Goal: Transaction & Acquisition: Download file/media

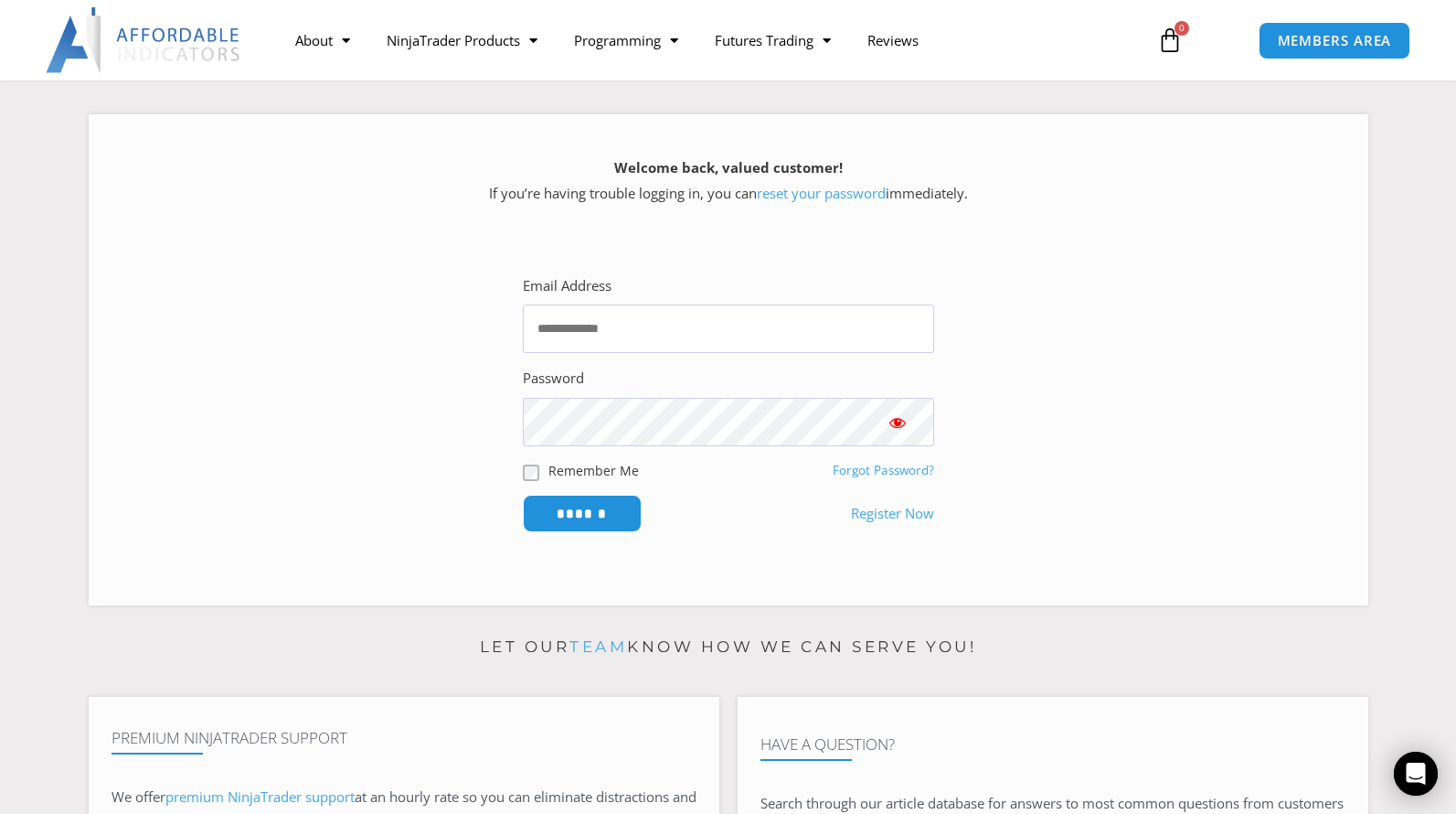
scroll to position [183, 0]
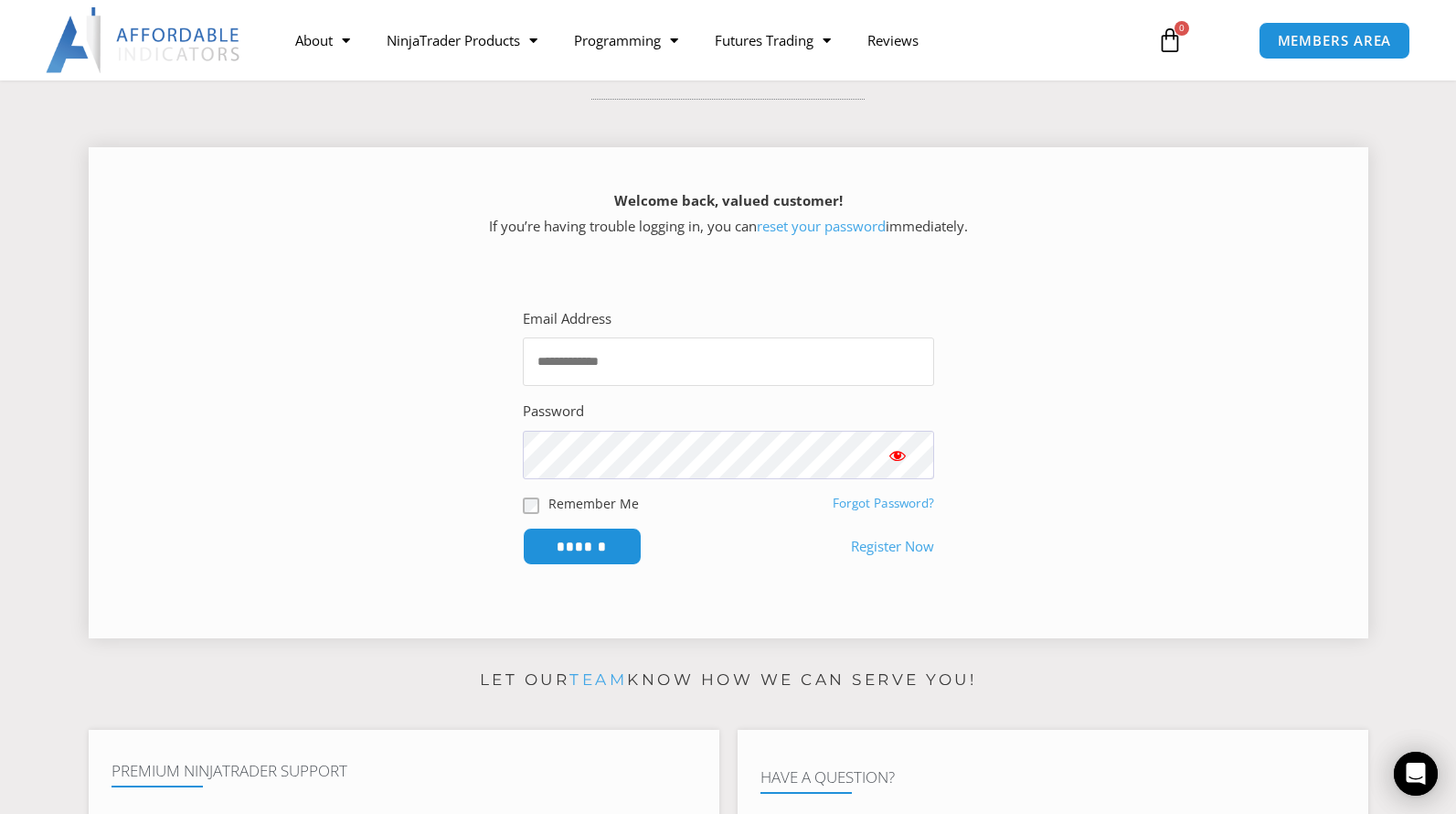
click at [666, 372] on input "Email Address" at bounding box center [728, 361] width 411 height 49
type input "**********"
click at [523, 528] on input "******" at bounding box center [582, 547] width 119 height 38
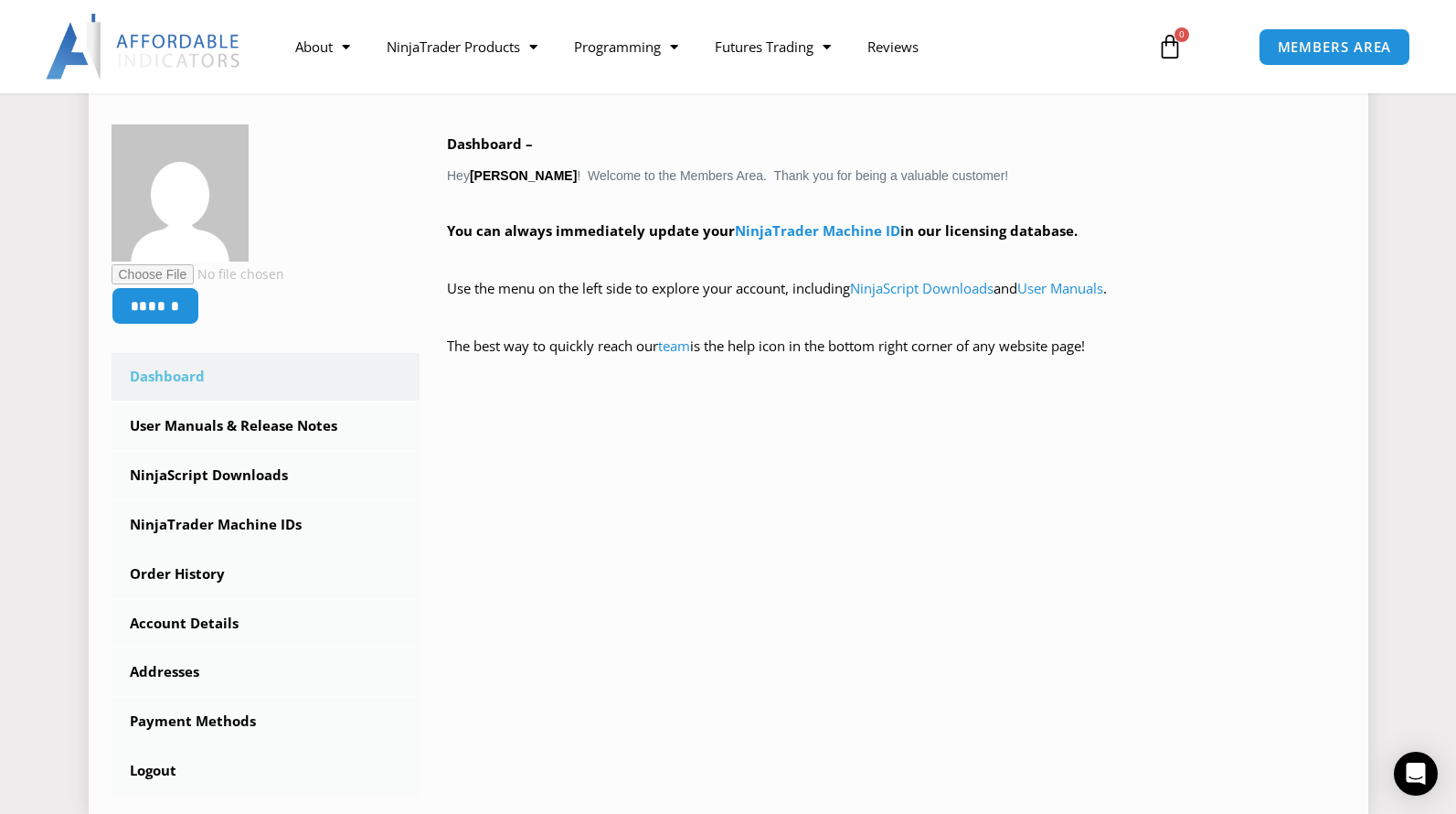
scroll to position [366, 0]
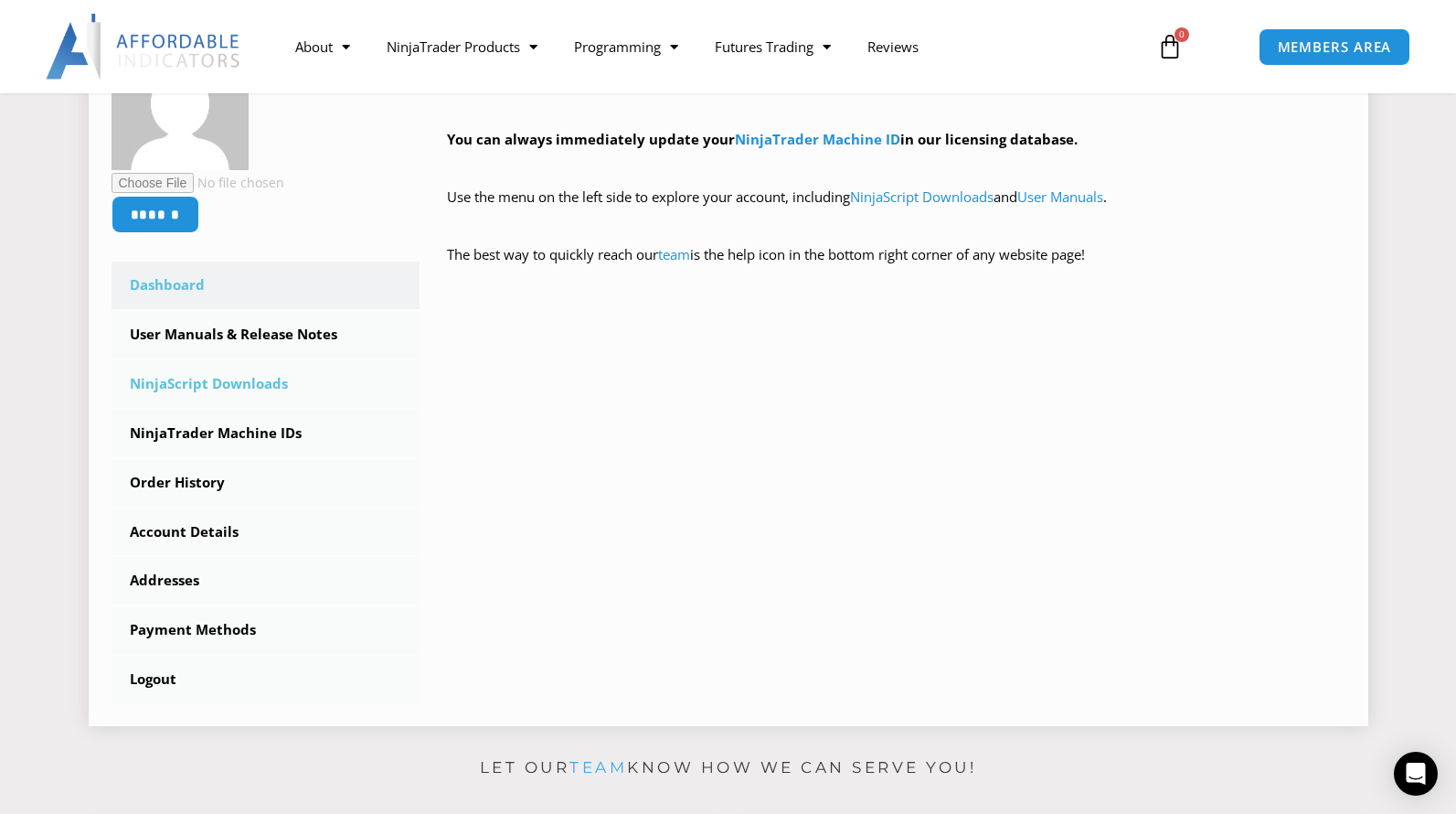
click at [199, 387] on link "NinjaScript Downloads" at bounding box center [265, 384] width 309 height 48
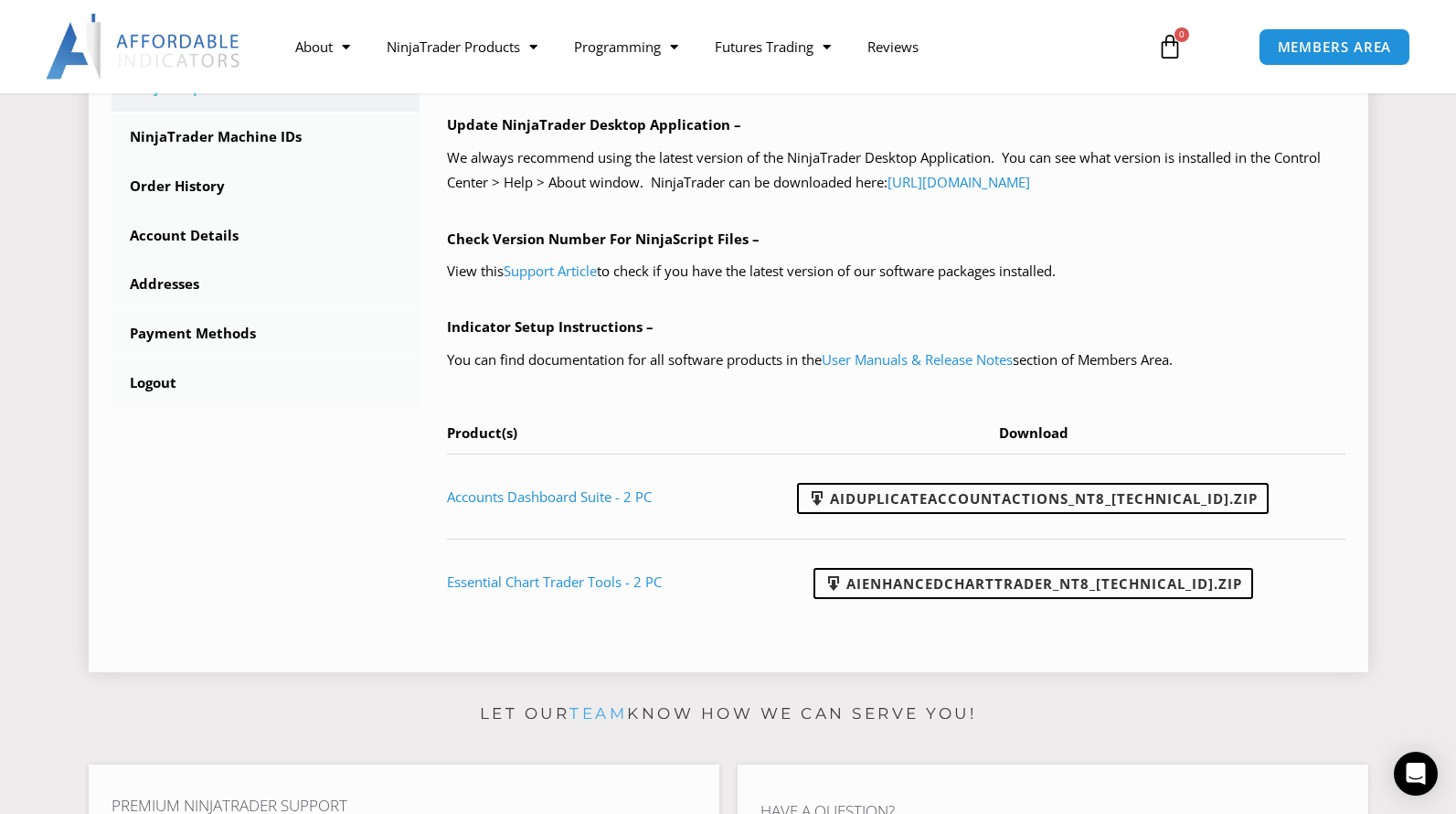
scroll to position [732, 0]
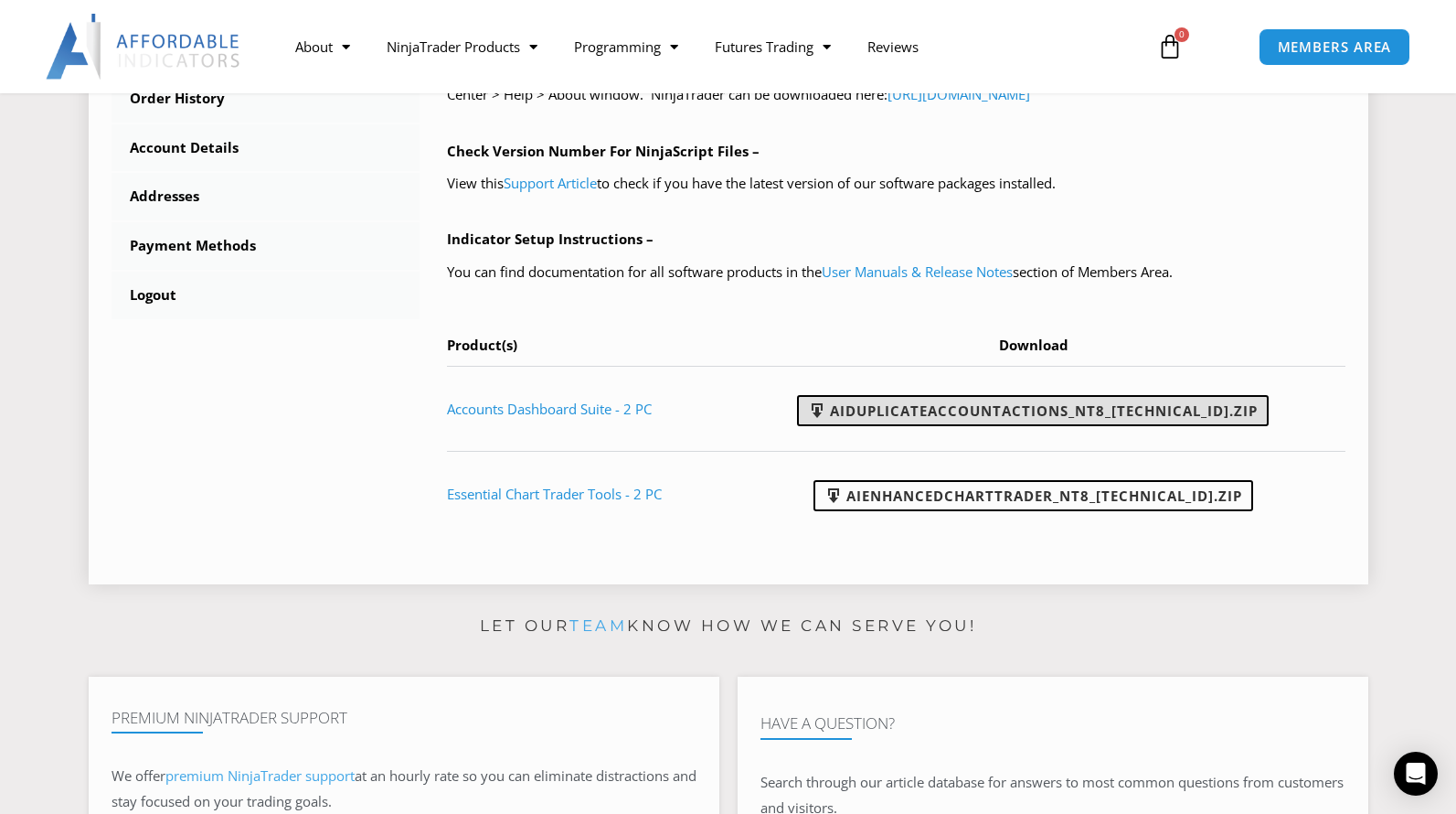
click at [1088, 412] on link "AIDuplicateAccountActions_NT8_25.9.22.1.zip" at bounding box center [1033, 409] width 472 height 31
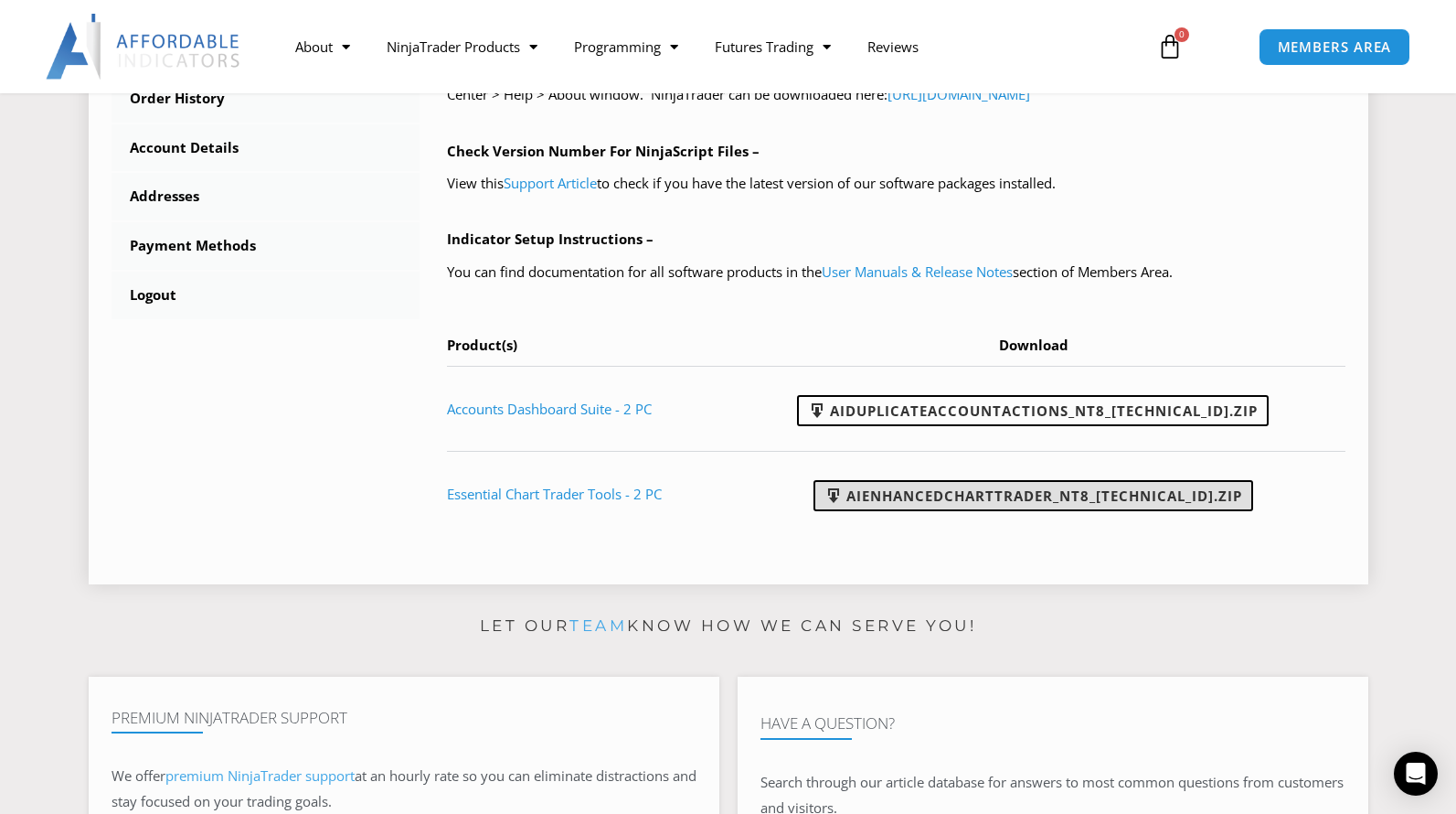
click at [970, 499] on link "AIEnhancedChartTrader_NT8_25.1.31.1.zip" at bounding box center [1034, 495] width 439 height 31
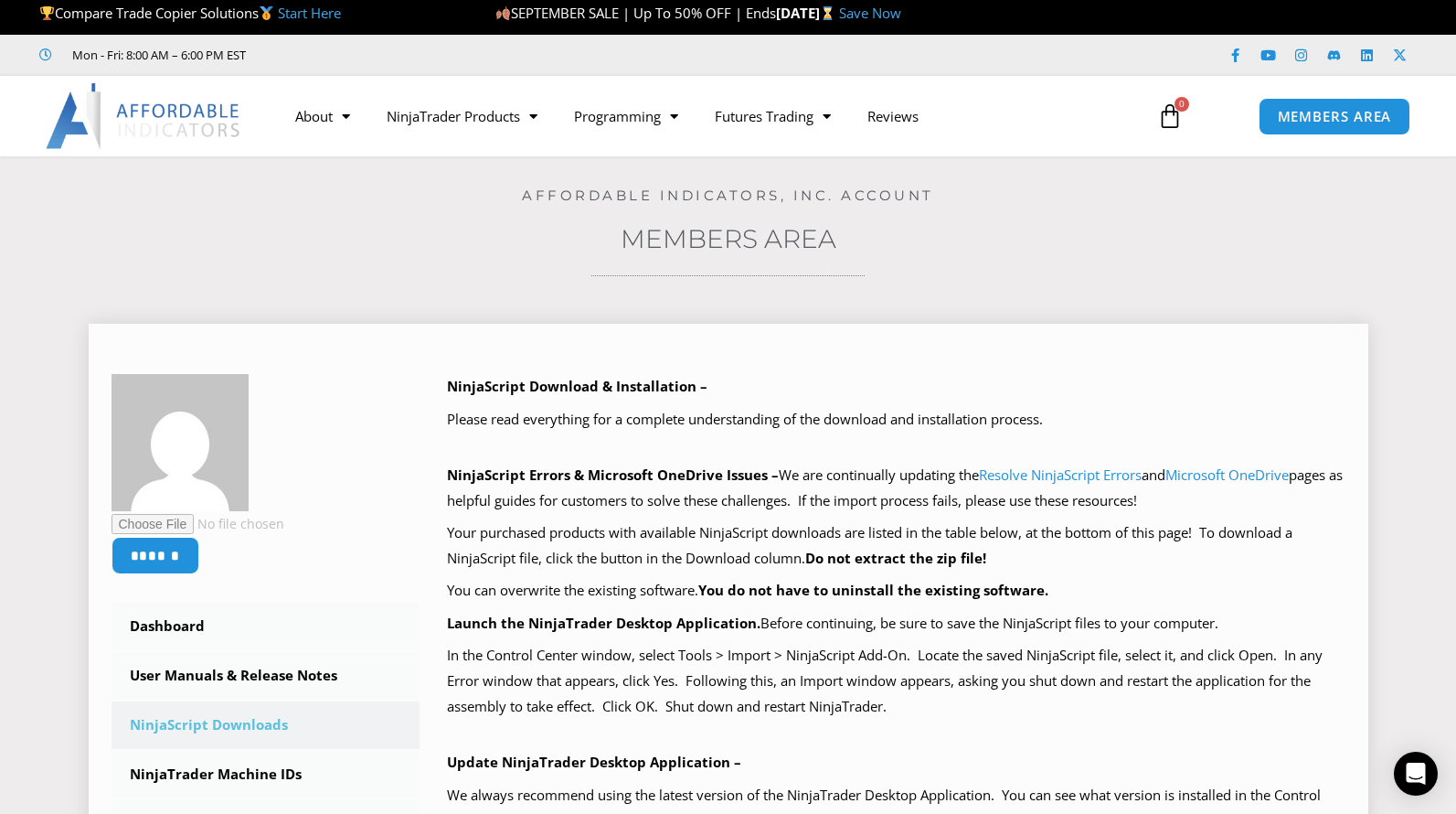
scroll to position [0, 0]
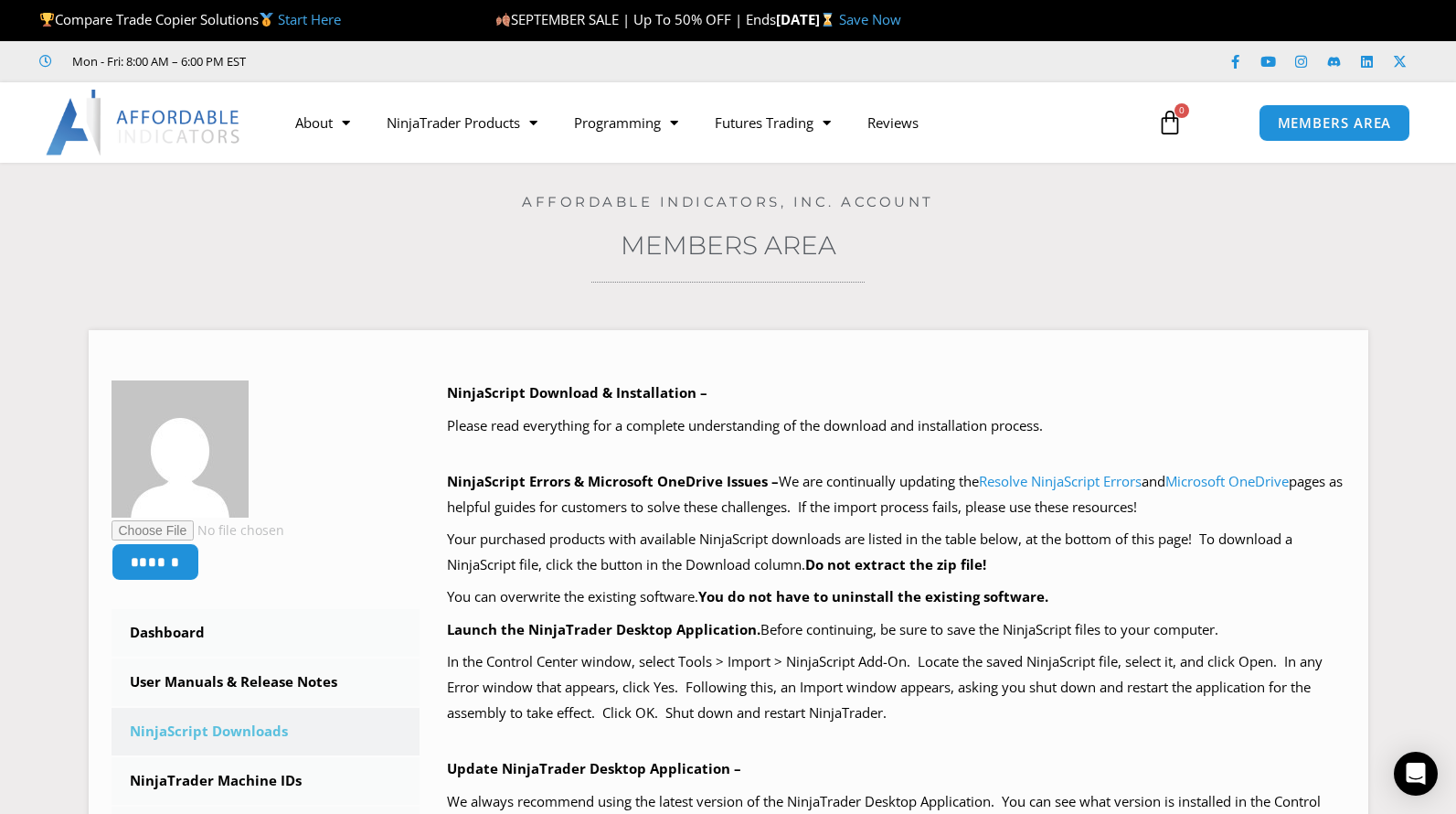
click at [176, 131] on img at bounding box center [144, 122] width 197 height 66
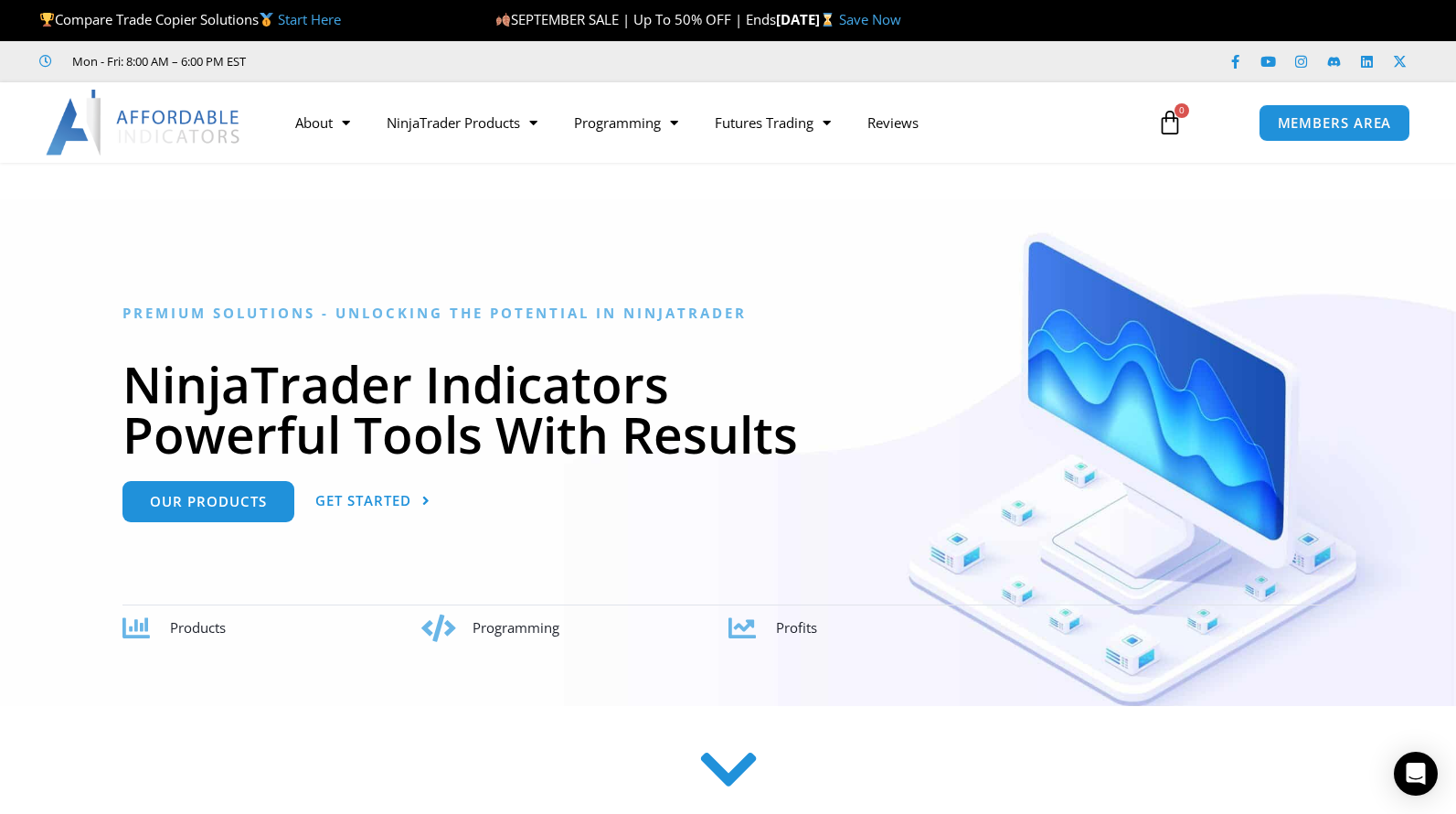
click at [187, 119] on img at bounding box center [144, 122] width 197 height 66
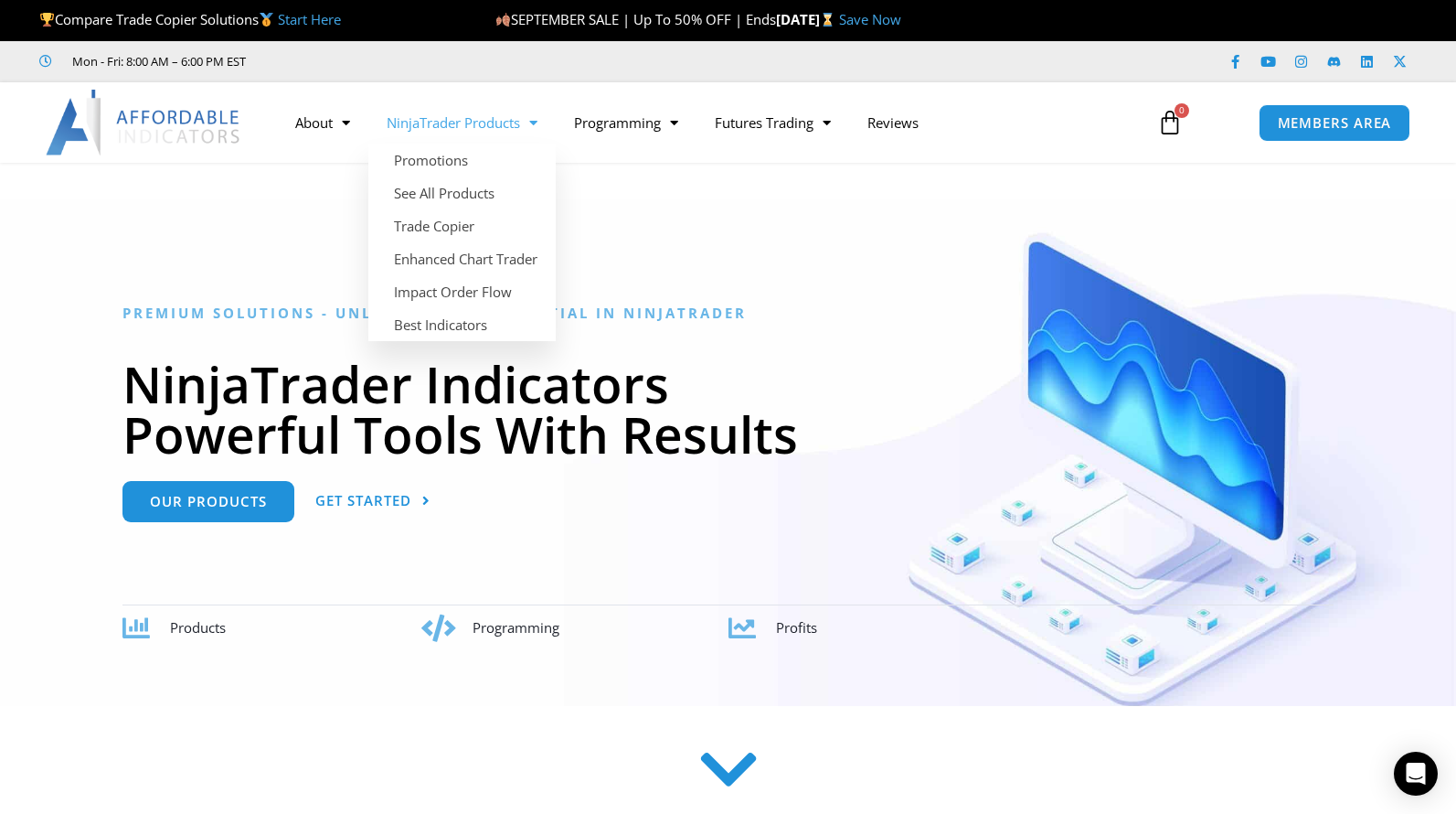
click at [486, 123] on link "NinjaTrader Products" at bounding box center [462, 122] width 188 height 42
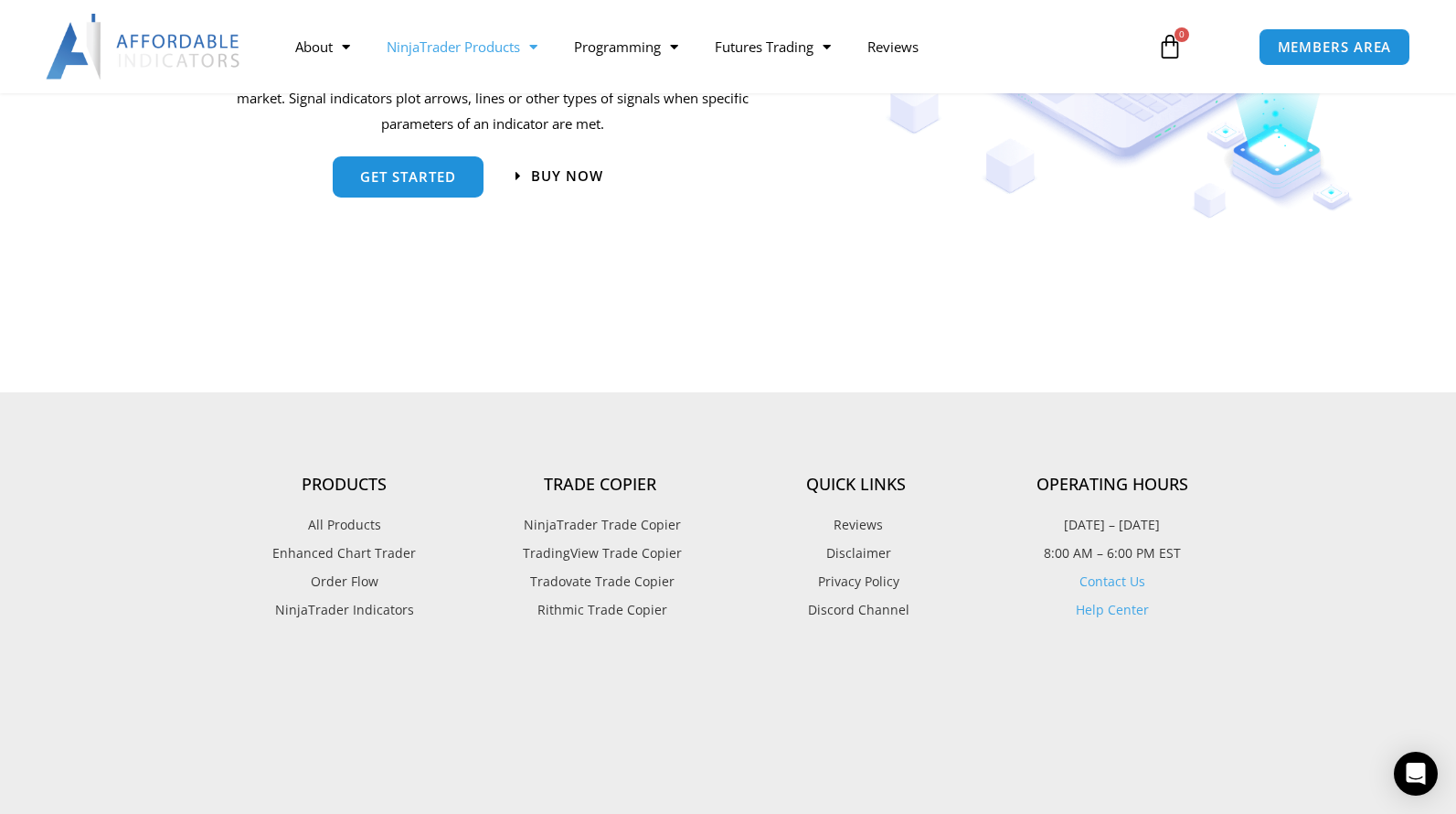
scroll to position [2468, 0]
